Goal: Information Seeking & Learning: Learn about a topic

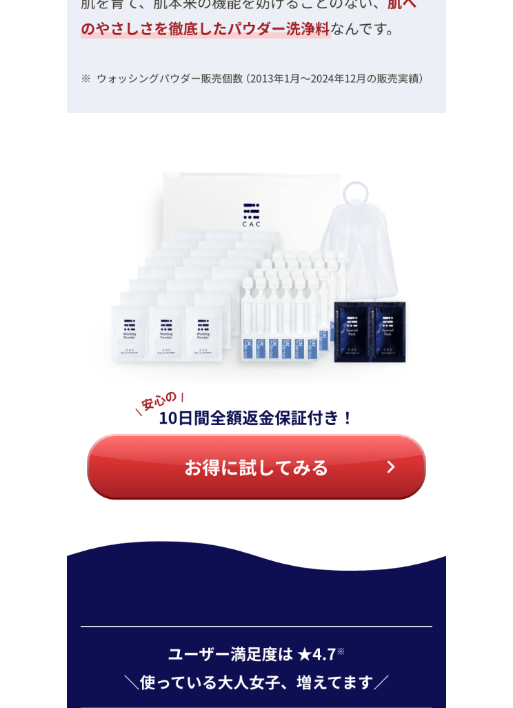
scroll to position [5658, 0]
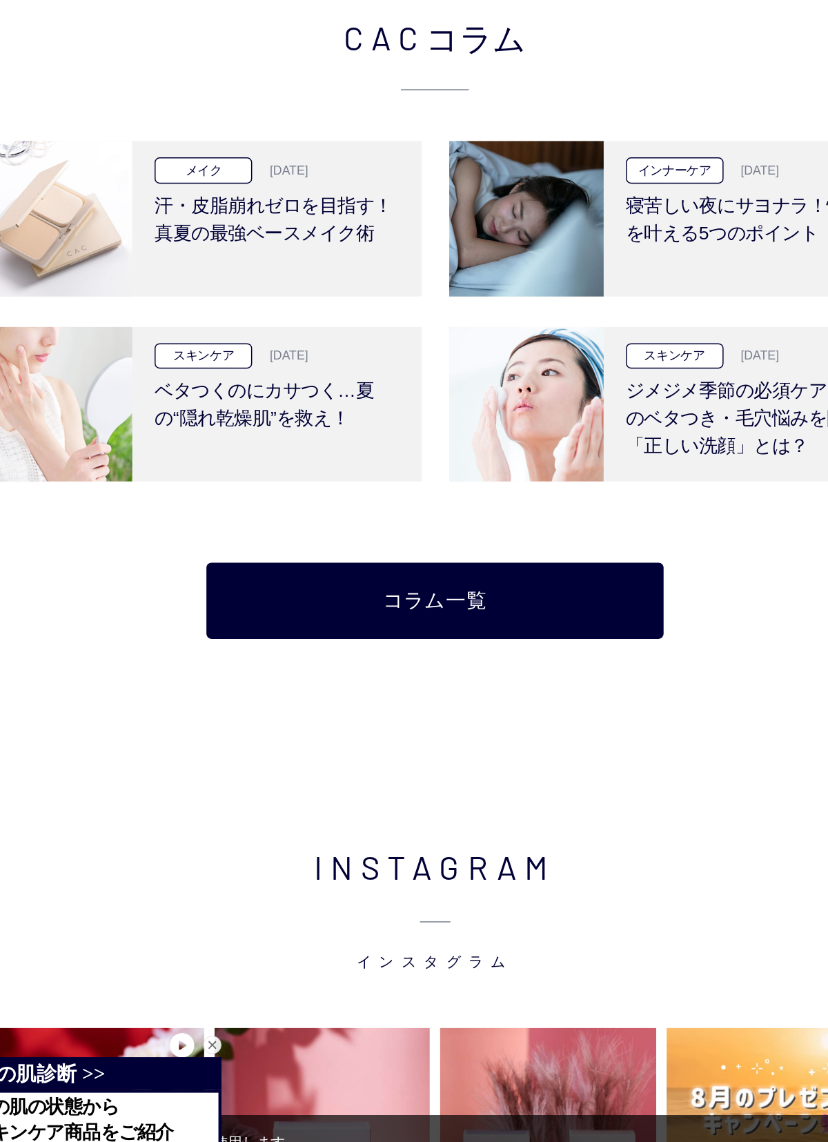
scroll to position [2400, 0]
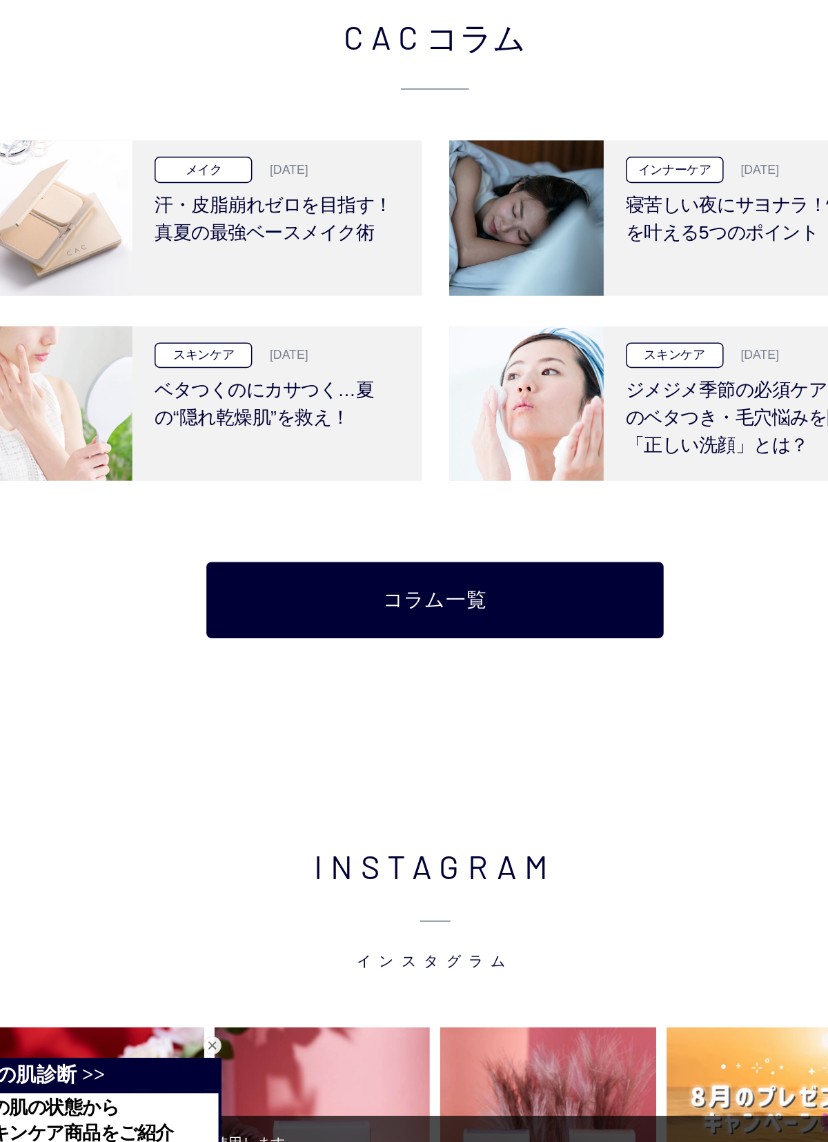
click at [208, 412] on div "メイク 2025.8.28 汗・皮脂崩れゼロを目指す！真夏の最強ベースメイク術" at bounding box center [306, 464] width 196 height 105
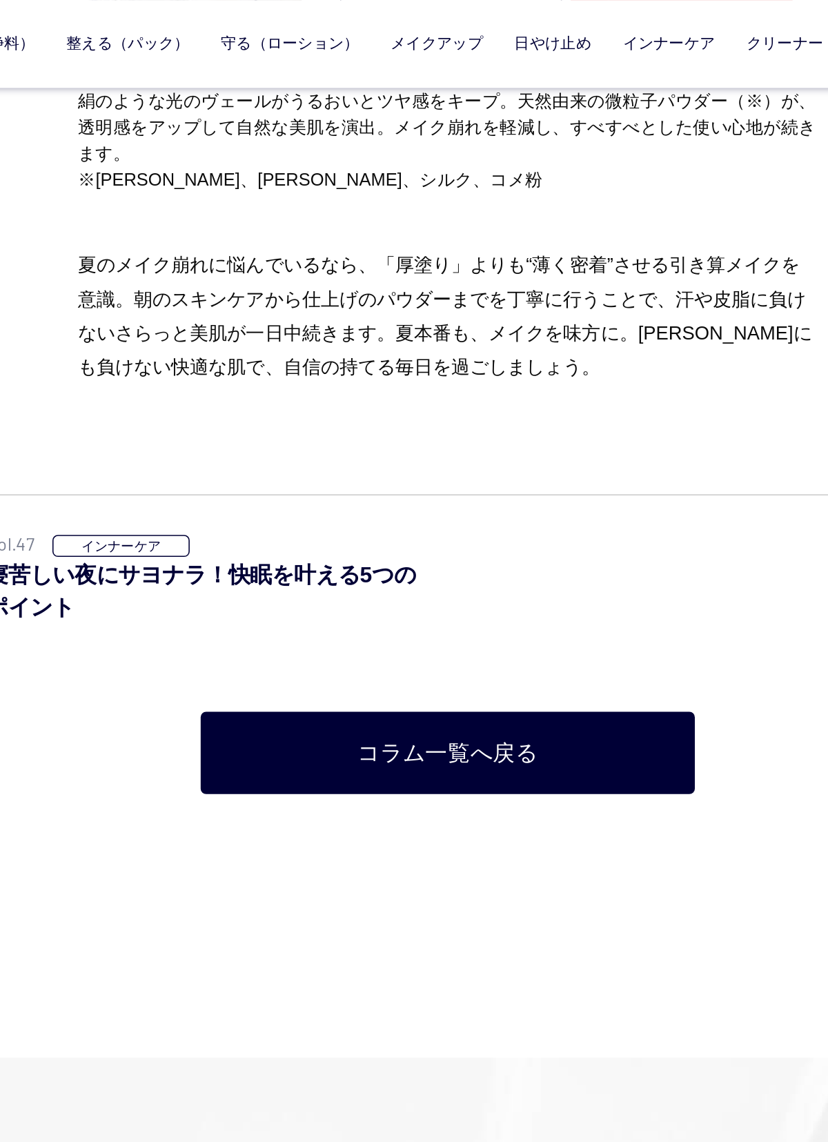
scroll to position [7665, 0]
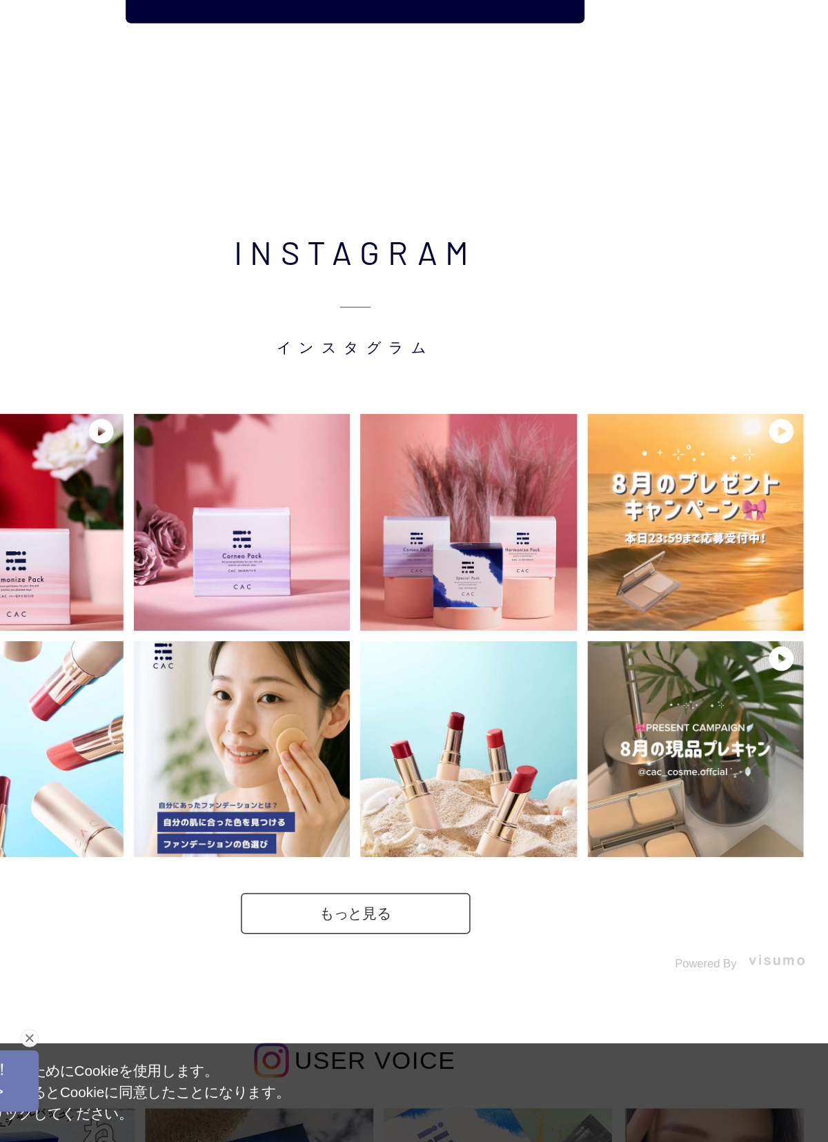
click at [544, 224] on h3 "ジメジメ季節の必須ケア！肌のベタつき・毛穴悩みを防ぐ「正しい洗顔」とは？" at bounding box center [627, 232] width 166 height 62
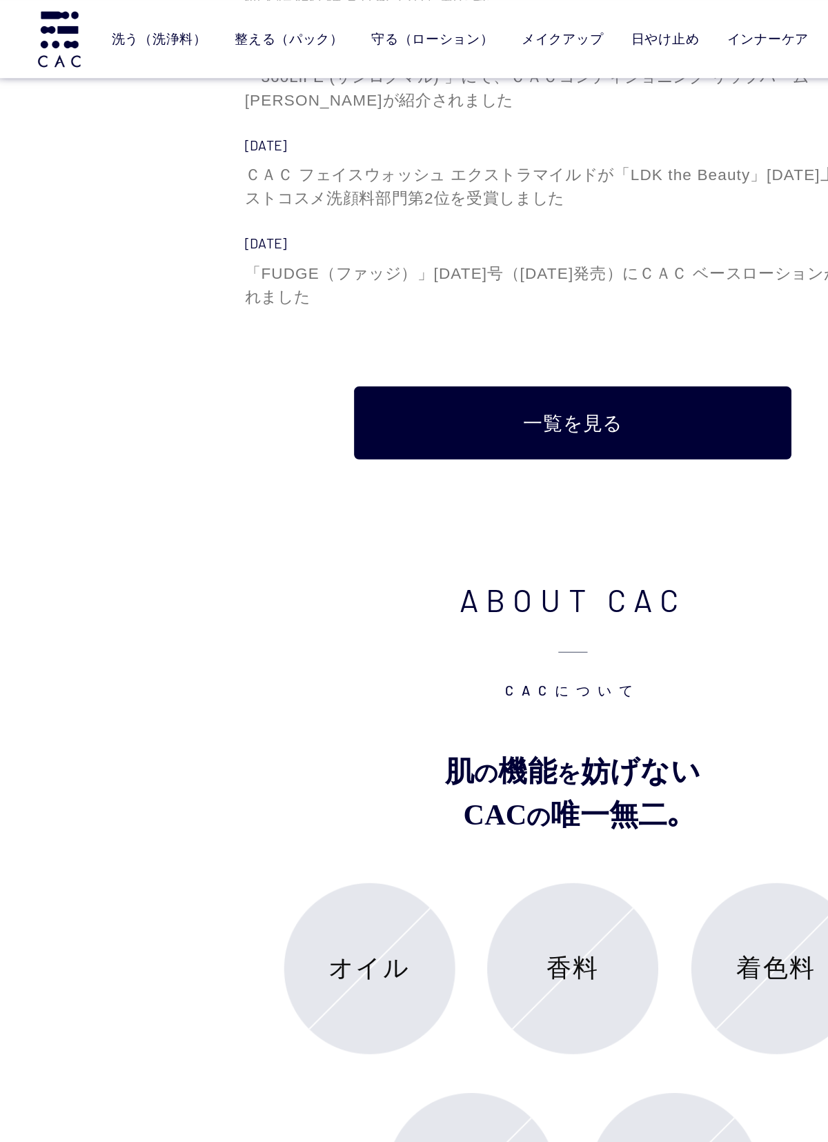
scroll to position [4531, 0]
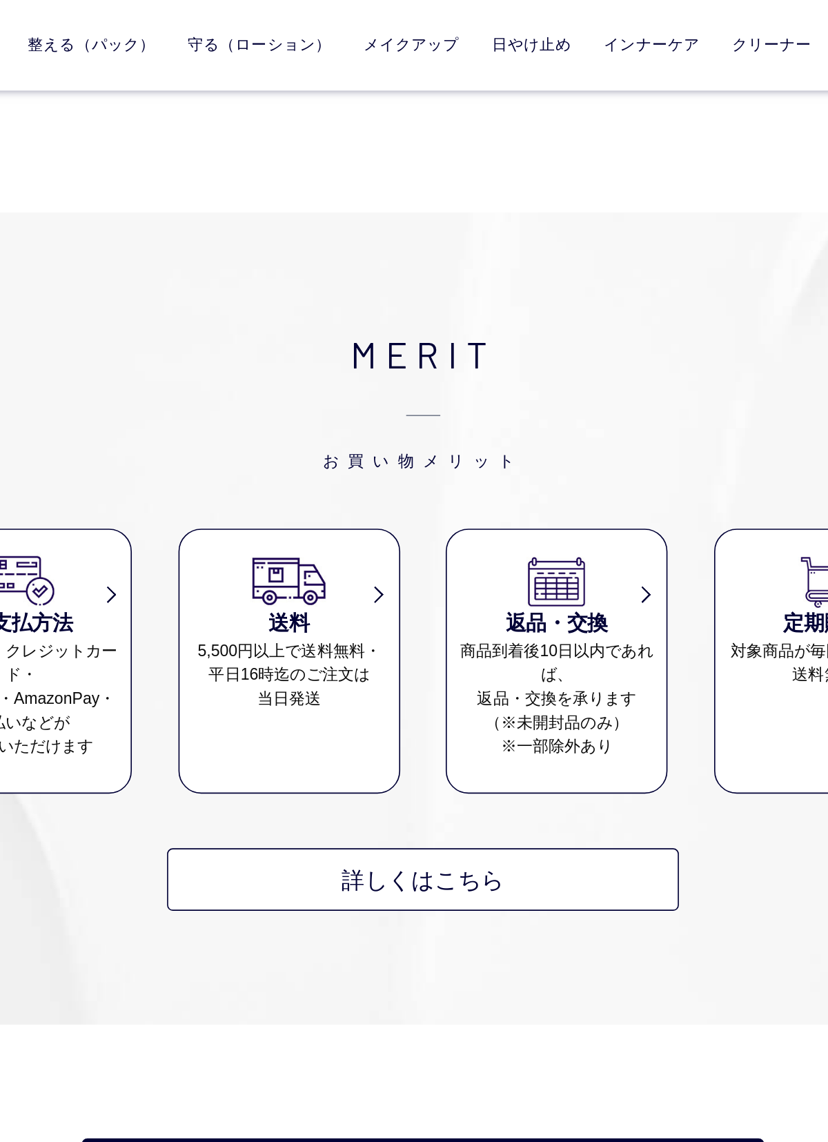
scroll to position [5818, 0]
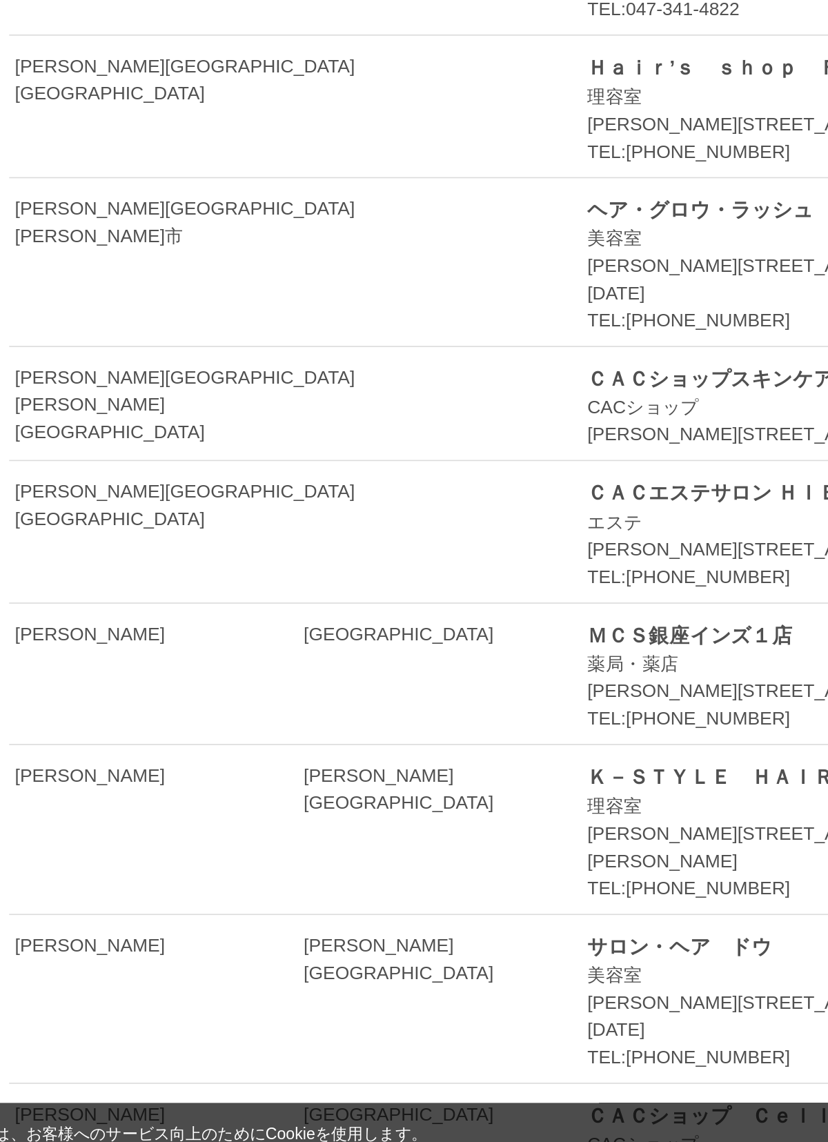
scroll to position [4289, 0]
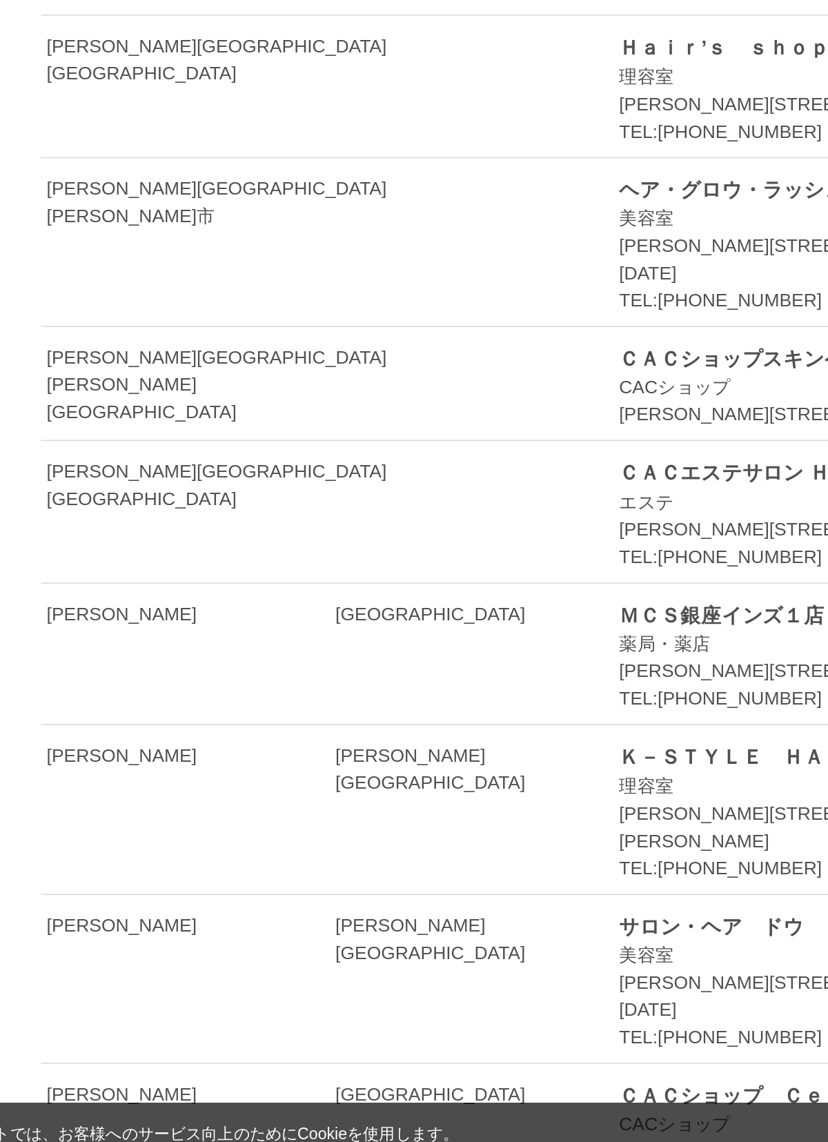
click at [430, 1062] on div "ＣＡＣショップ　Ｃｅｌｌ" at bounding box center [573, 1071] width 309 height 18
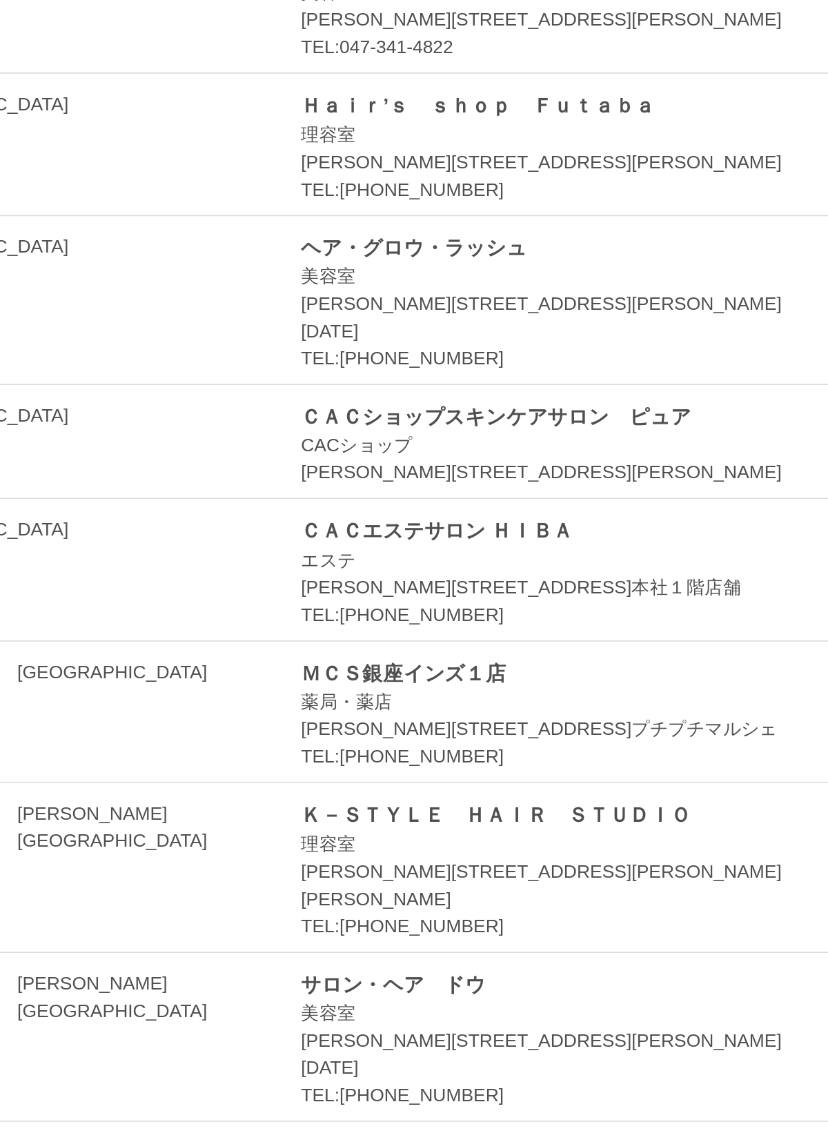
click at [419, 1079] on div "CACショップ" at bounding box center [573, 1087] width 309 height 17
